Goal: Browse casually: Explore the website without a specific task or goal

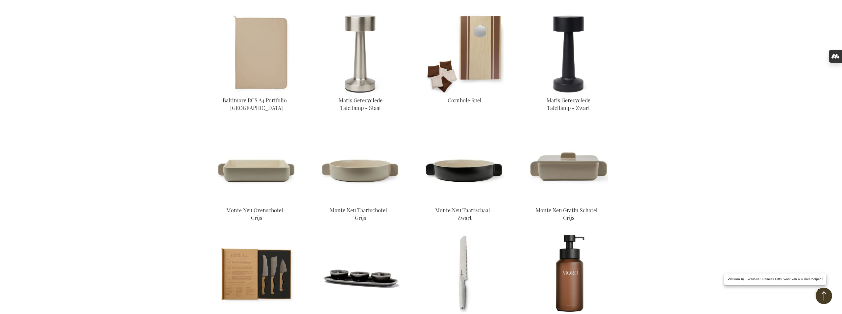
scroll to position [257, 0]
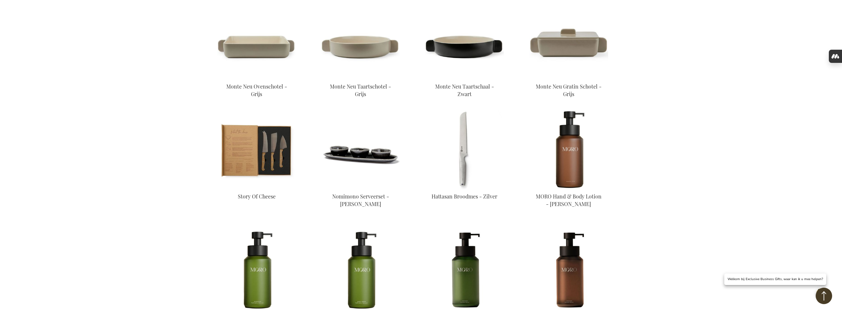
scroll to position [377, 0]
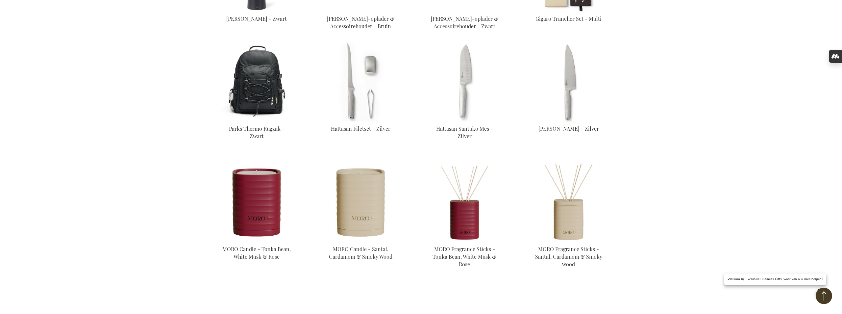
scroll to position [446, 0]
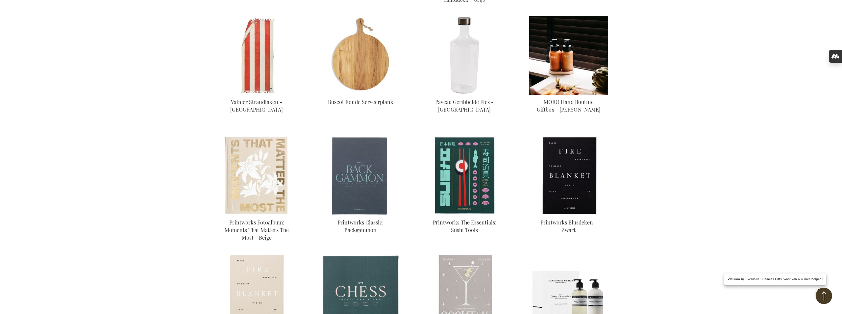
scroll to position [476, 0]
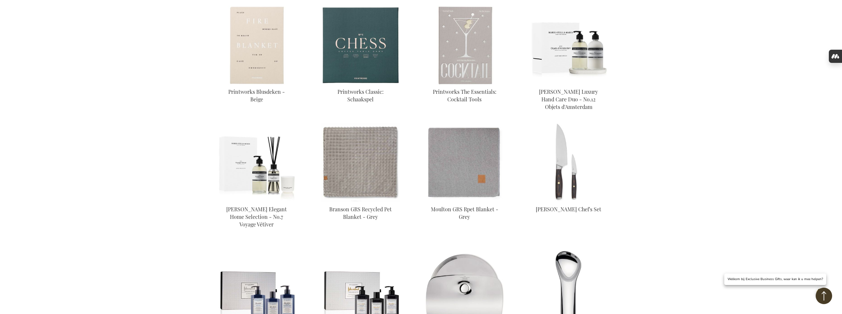
scroll to position [722, 0]
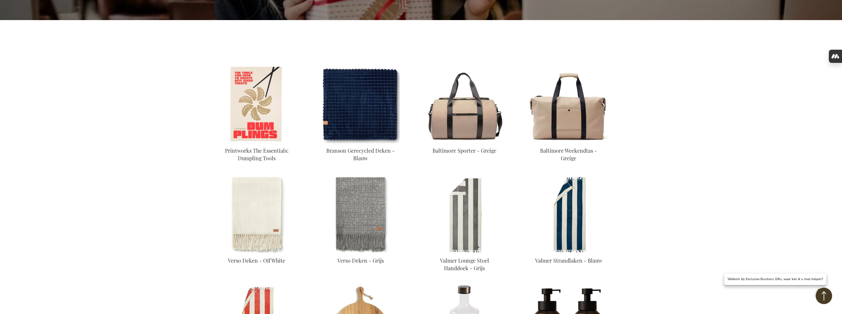
scroll to position [203, 0]
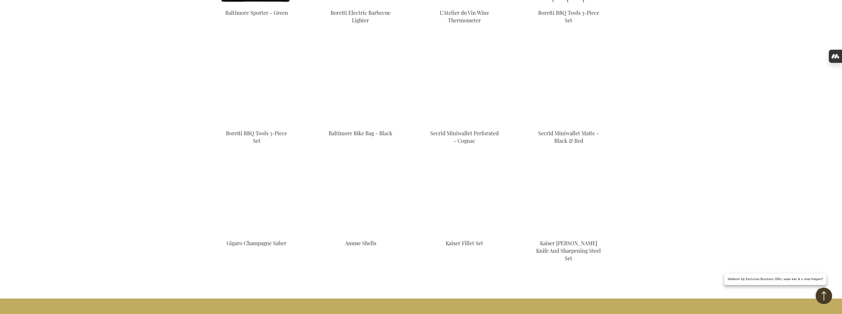
scroll to position [1279, 0]
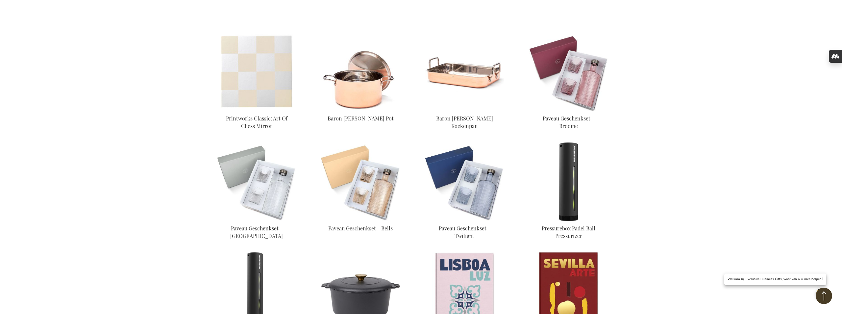
scroll to position [236, 0]
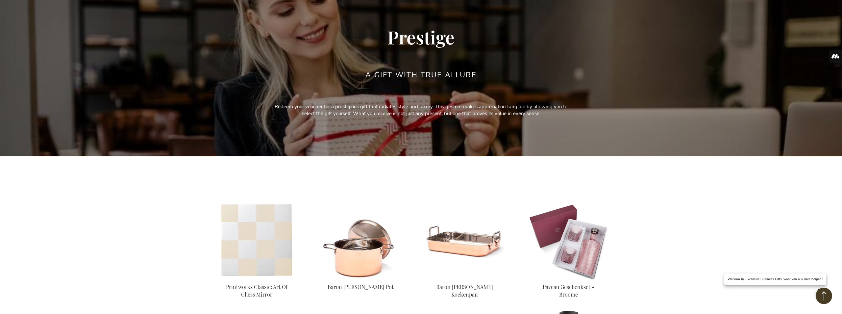
scroll to position [66, 0]
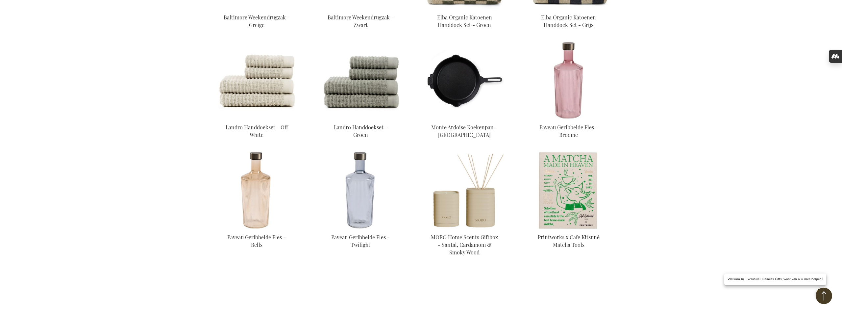
scroll to position [341, 0]
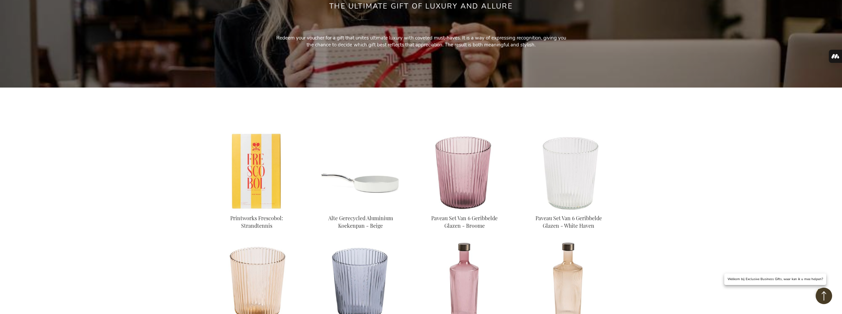
scroll to position [136, 0]
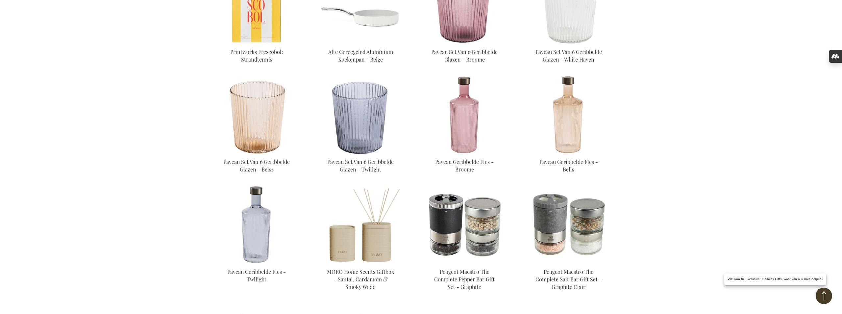
scroll to position [299, 0]
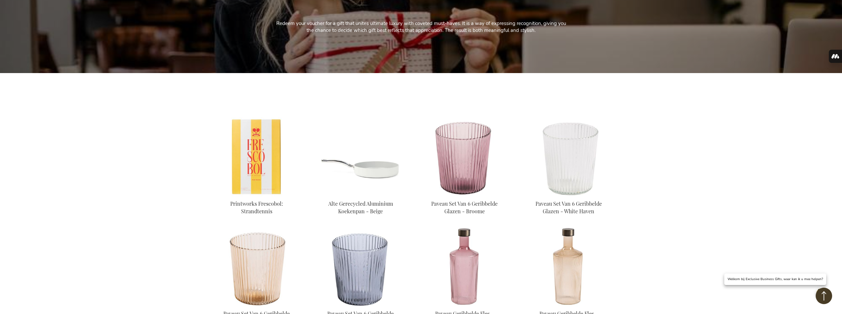
scroll to position [31, 0]
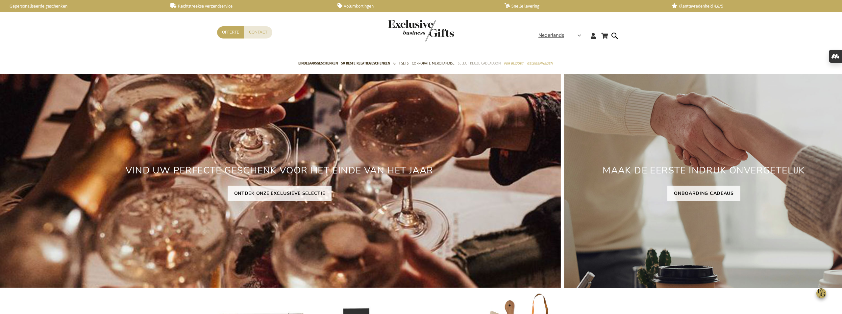
click at [475, 63] on span "Select Keuze Cadeaubon" at bounding box center [479, 63] width 43 height 7
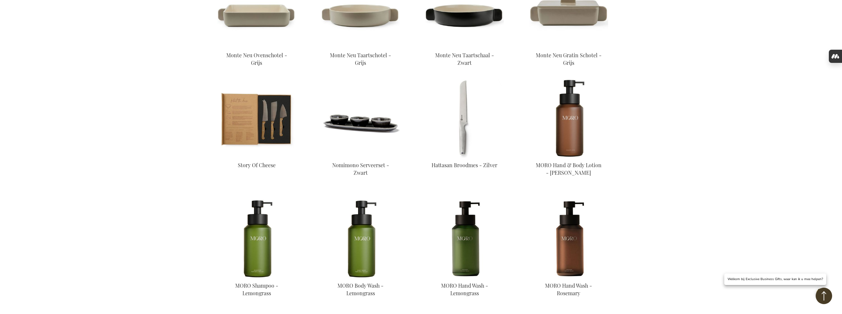
scroll to position [414, 0]
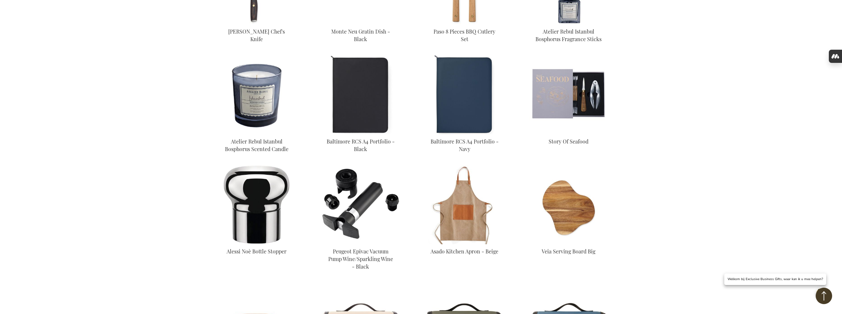
scroll to position [1001, 0]
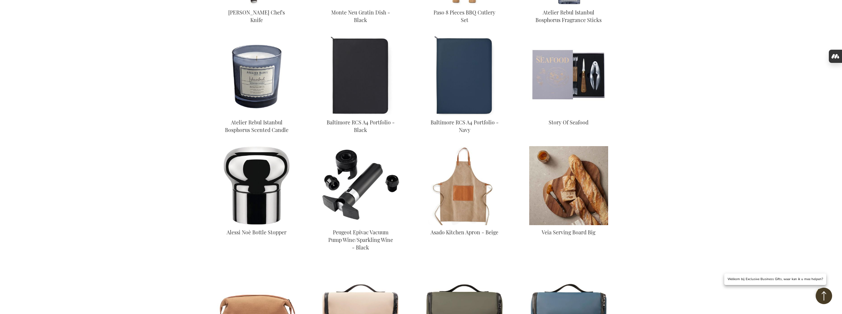
scroll to position [1035, 0]
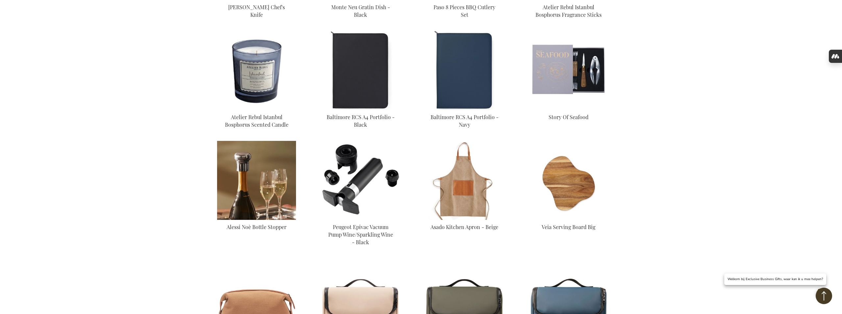
type input "frederic@salixconsult.be"
click at [254, 167] on img at bounding box center [256, 180] width 79 height 79
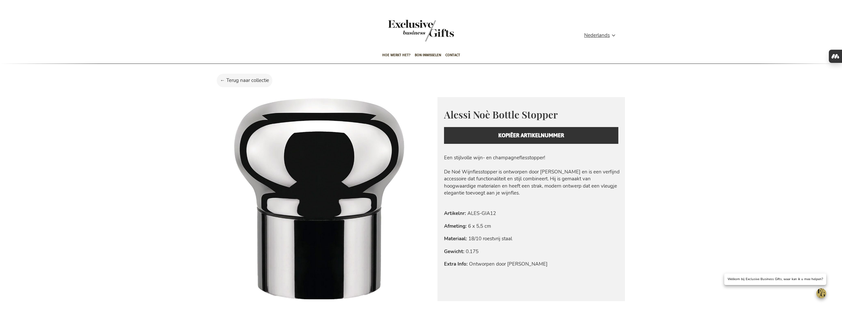
click at [462, 113] on span "Alessi Noè Bottle Stopper" at bounding box center [501, 114] width 114 height 13
type input "[PERSON_NAME][EMAIL_ADDRESS][DOMAIN_NAME]"
click at [462, 113] on span "Alessi Noè Bottle Stopper" at bounding box center [501, 114] width 114 height 13
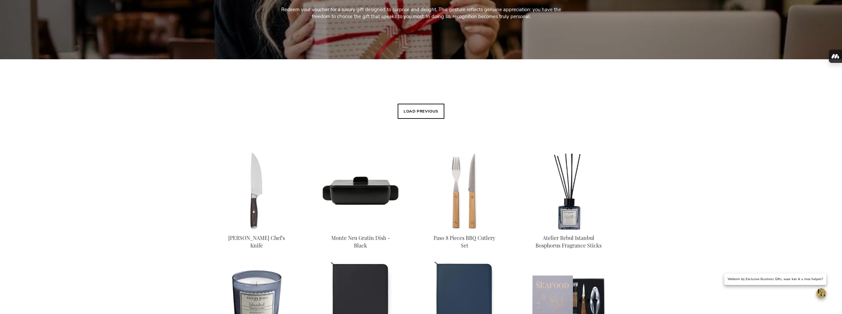
scroll to position [164, 0]
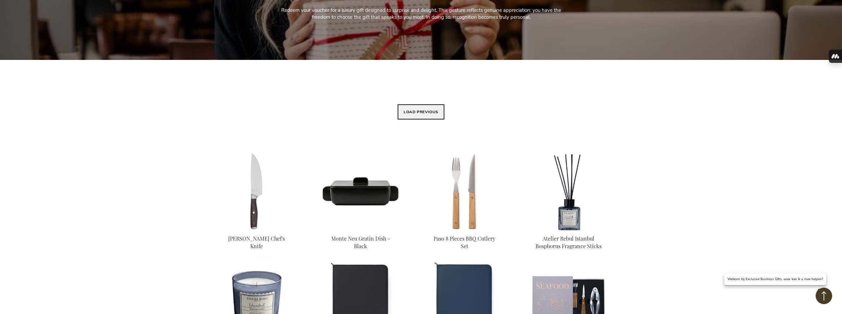
type input "frederic@salixconsult.be"
click at [420, 114] on button "Load previous" at bounding box center [421, 111] width 47 height 15
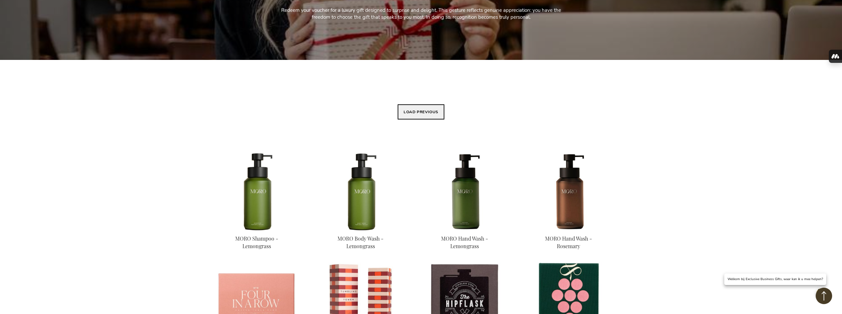
click at [421, 112] on button "Load previous" at bounding box center [421, 111] width 47 height 15
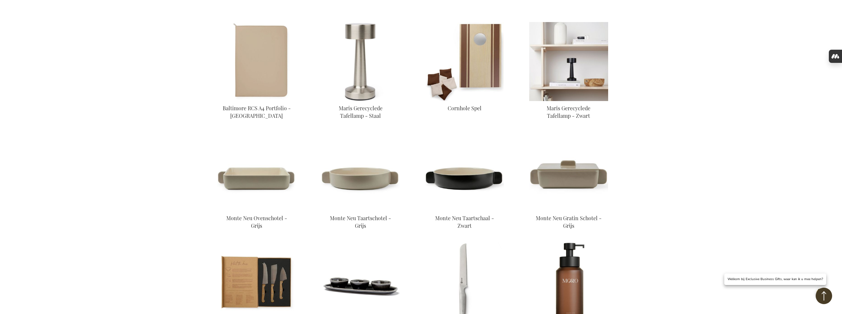
scroll to position [244, 0]
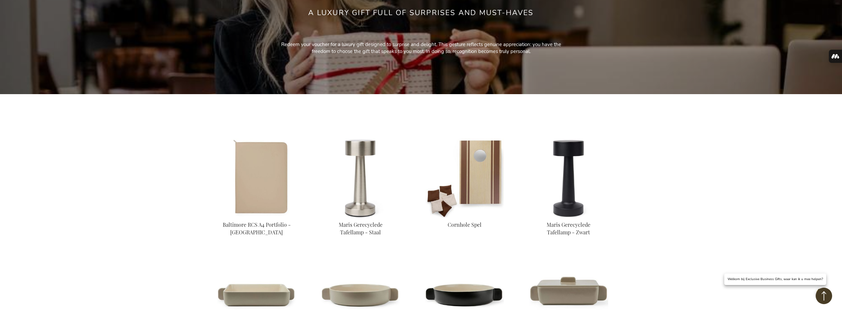
scroll to position [123, 0]
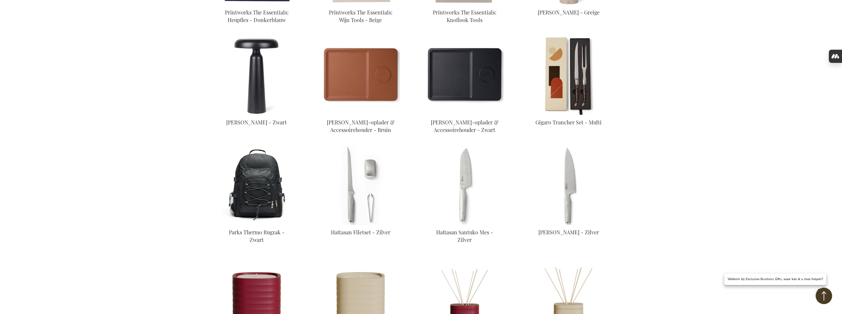
scroll to position [330, 0]
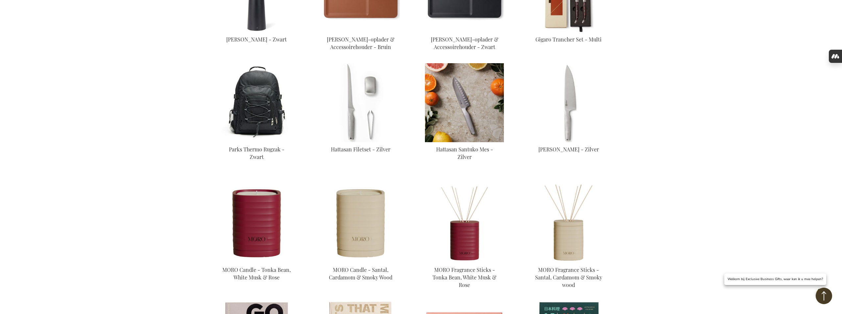
scroll to position [424, 0]
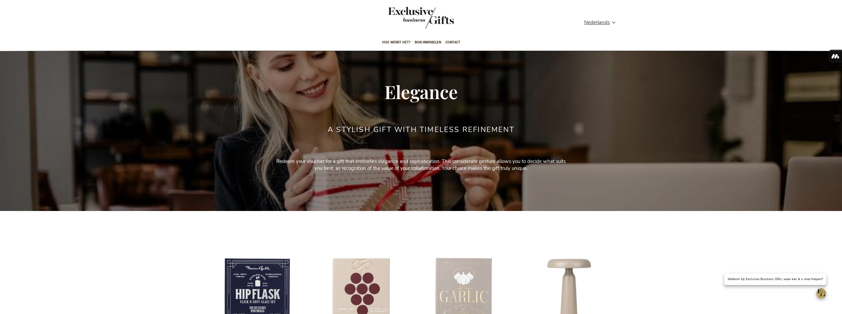
scroll to position [14, 0]
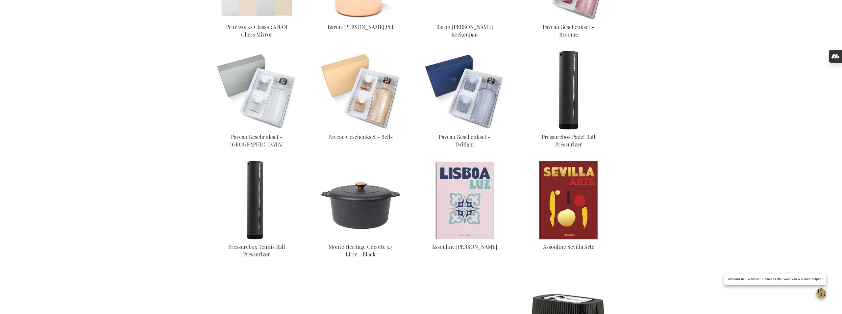
scroll to position [331, 0]
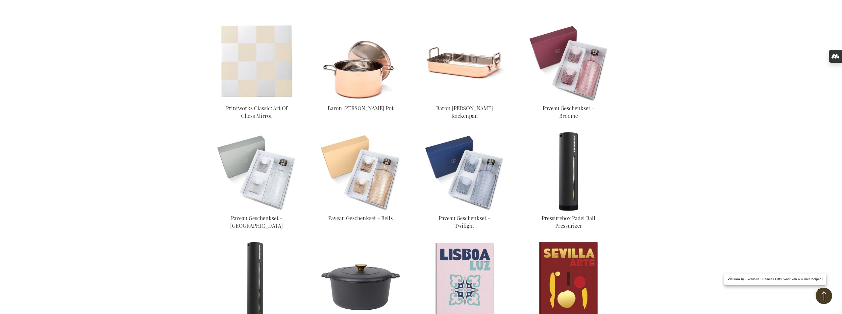
scroll to position [246, 0]
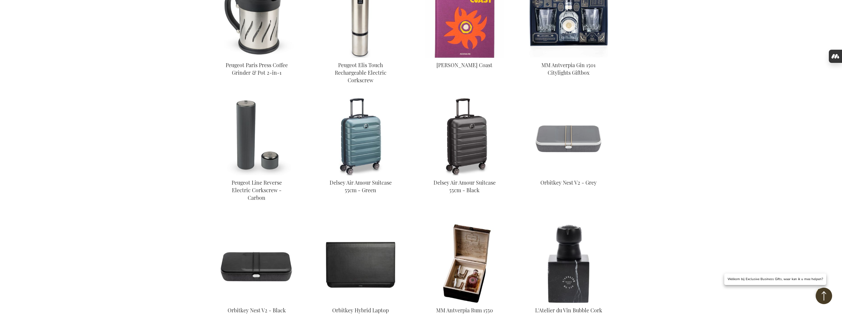
scroll to position [748, 0]
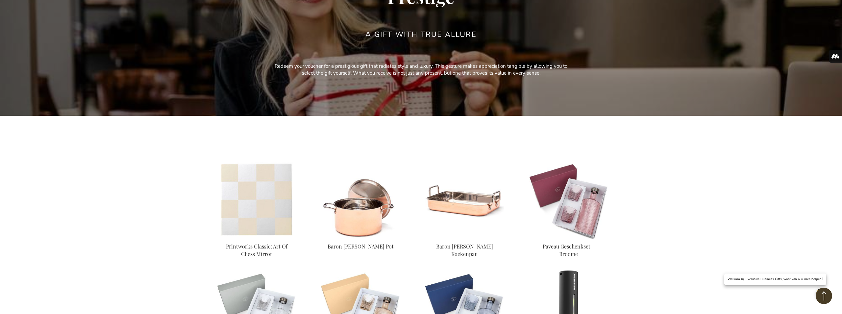
scroll to position [7, 0]
